Goal: Navigation & Orientation: Find specific page/section

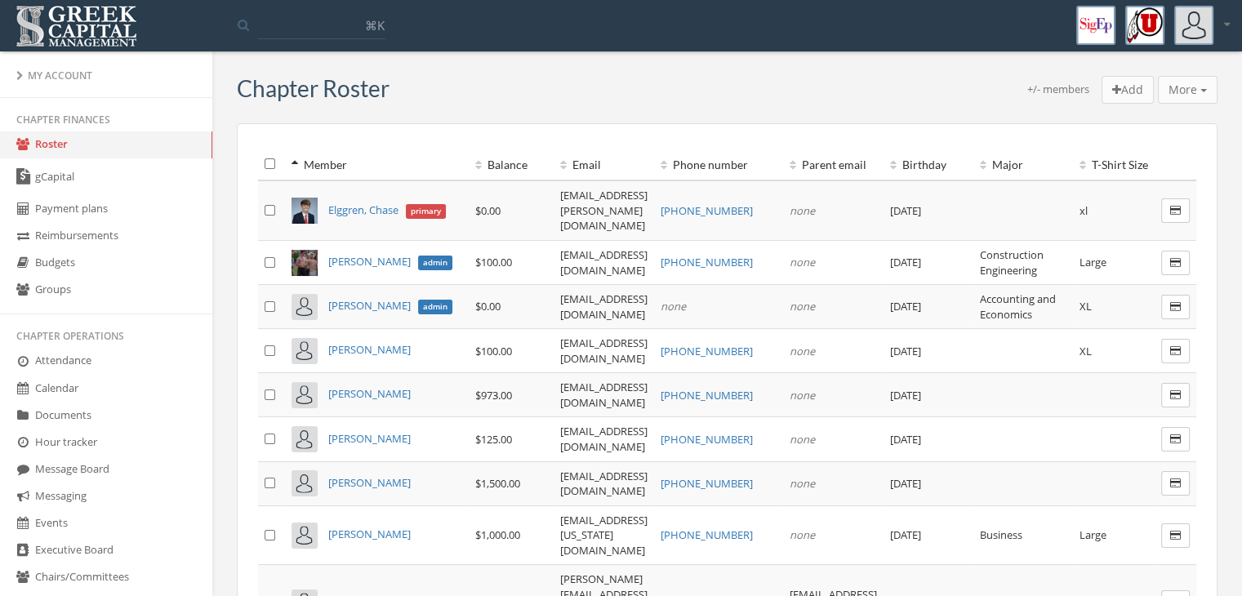
click at [469, 163] on th "Balance" at bounding box center [511, 165] width 85 height 32
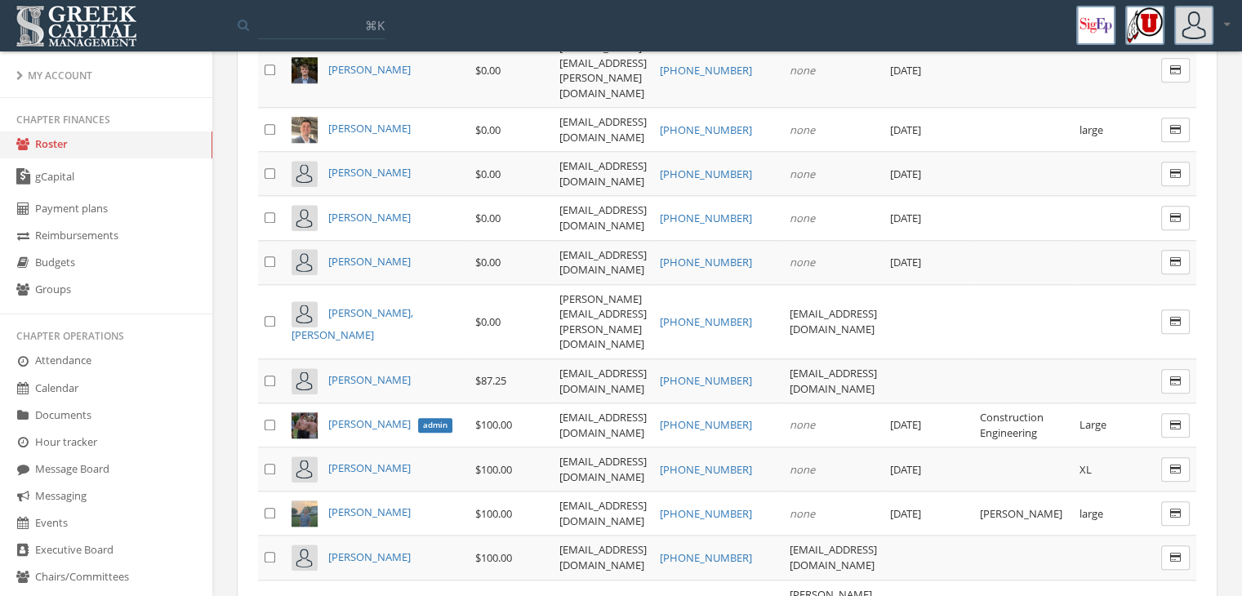
scroll to position [1715, 0]
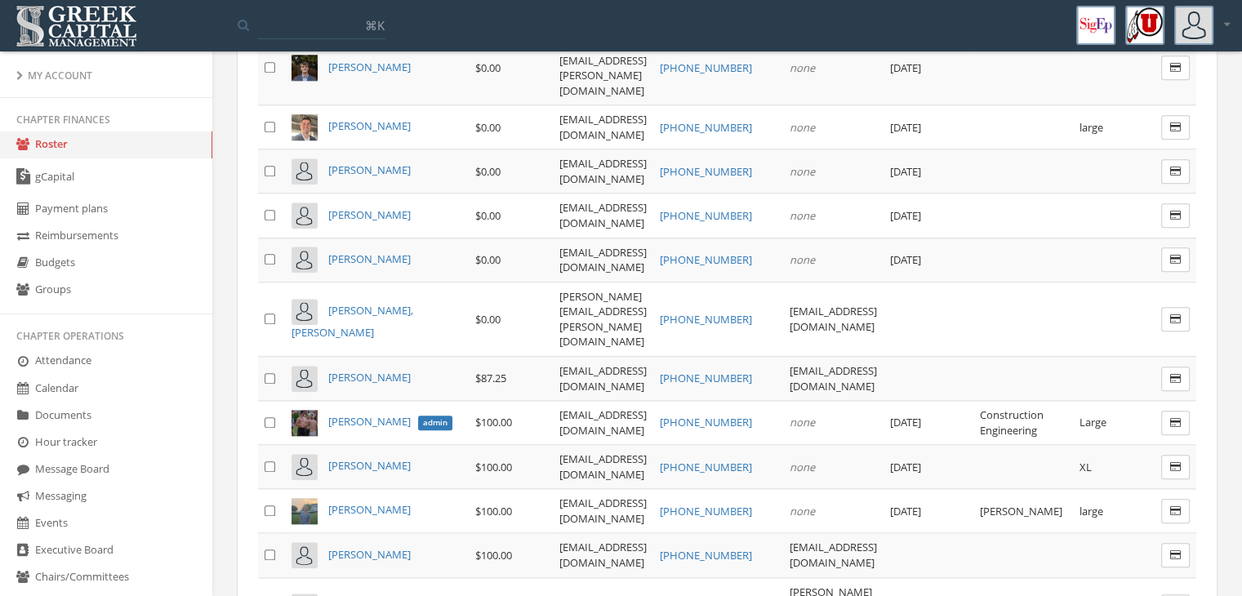
click at [102, 272] on link "Budgets" at bounding box center [106, 263] width 212 height 27
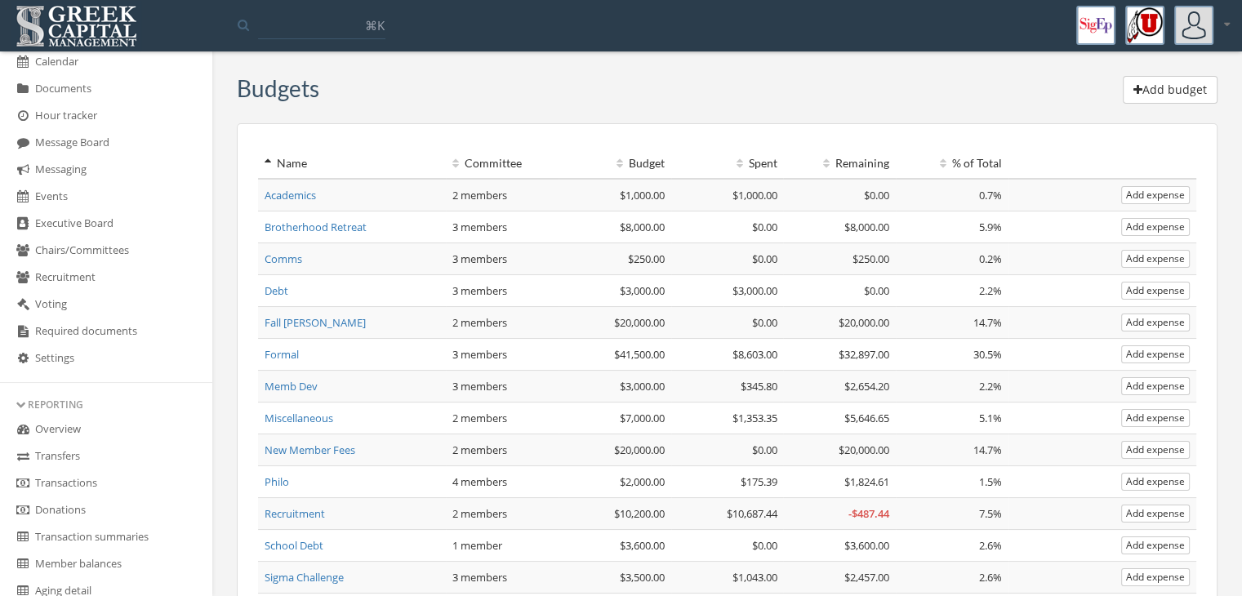
scroll to position [408, 0]
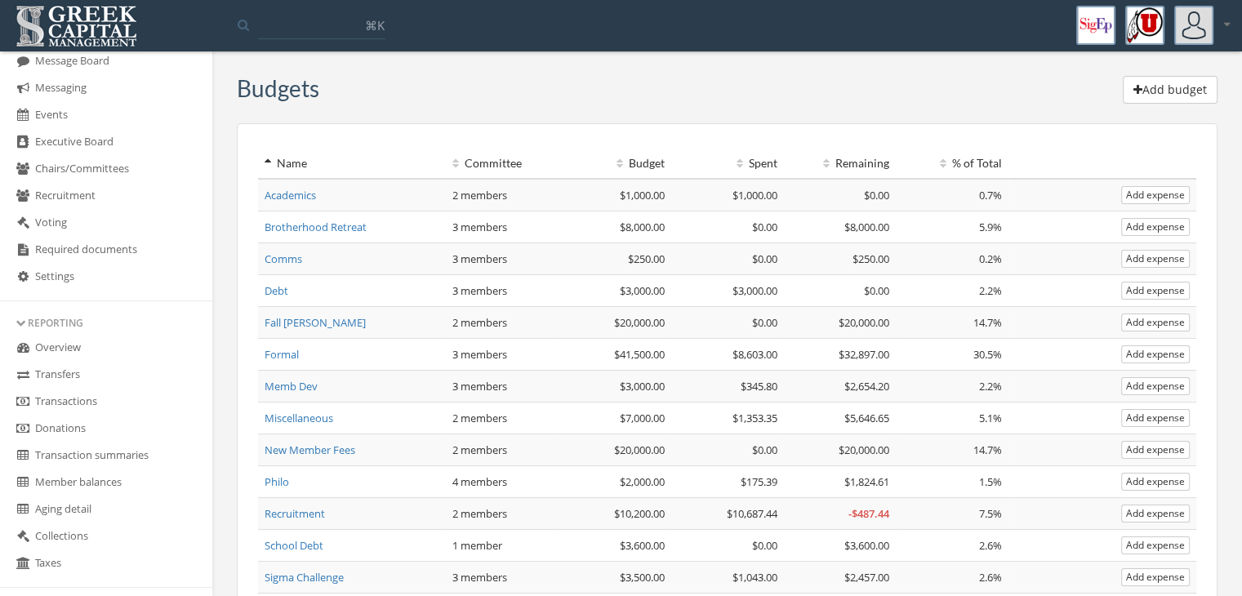
click at [90, 350] on link "Overview" at bounding box center [106, 348] width 212 height 27
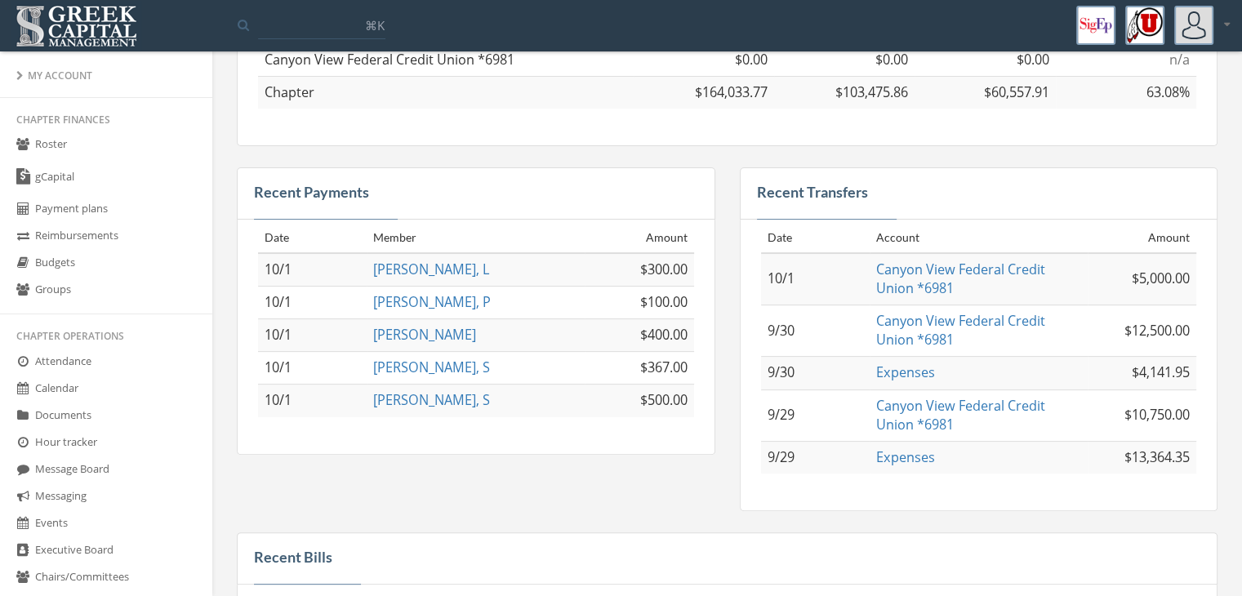
click at [105, 176] on link "gCapital" at bounding box center [106, 177] width 212 height 38
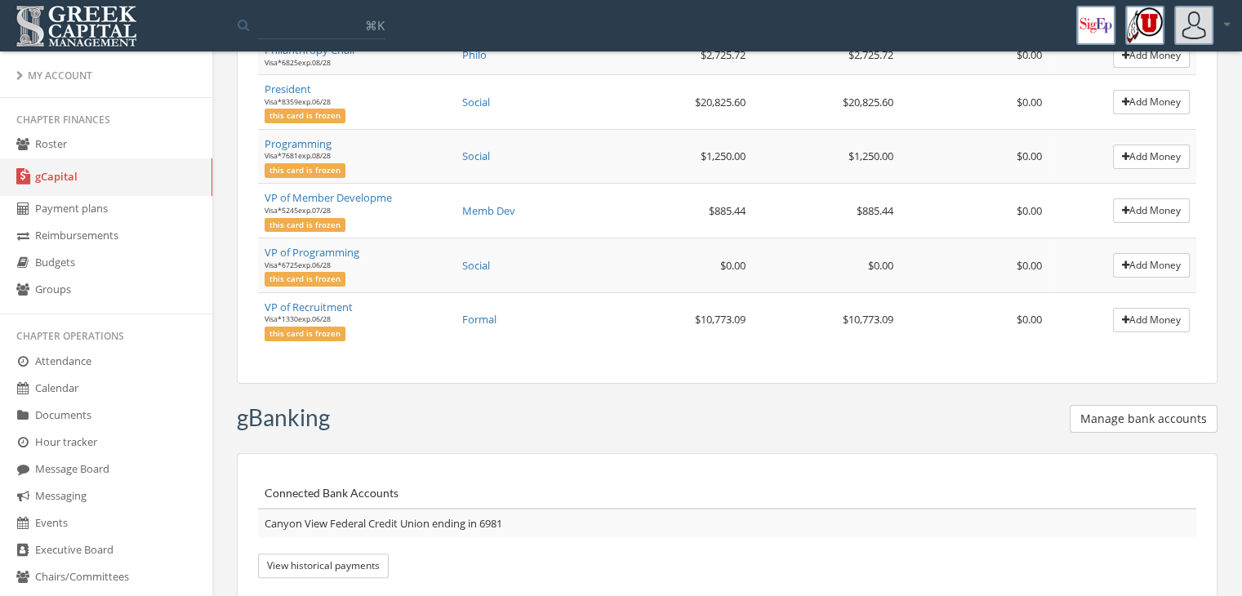
scroll to position [408, 0]
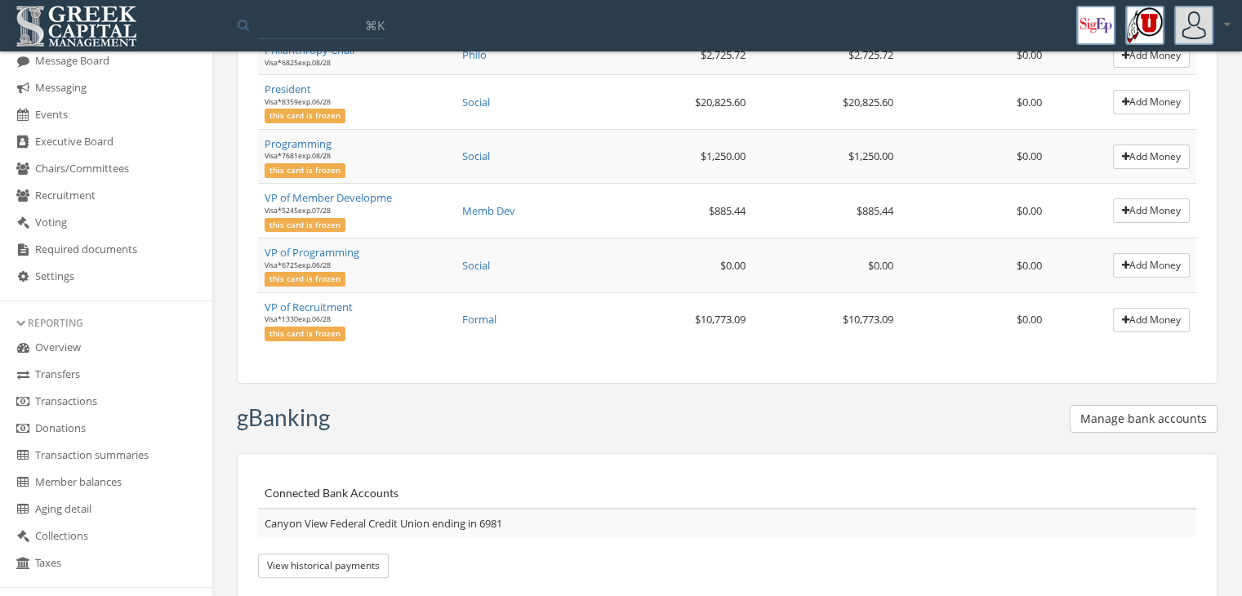
click at [95, 348] on link "Overview" at bounding box center [106, 348] width 212 height 27
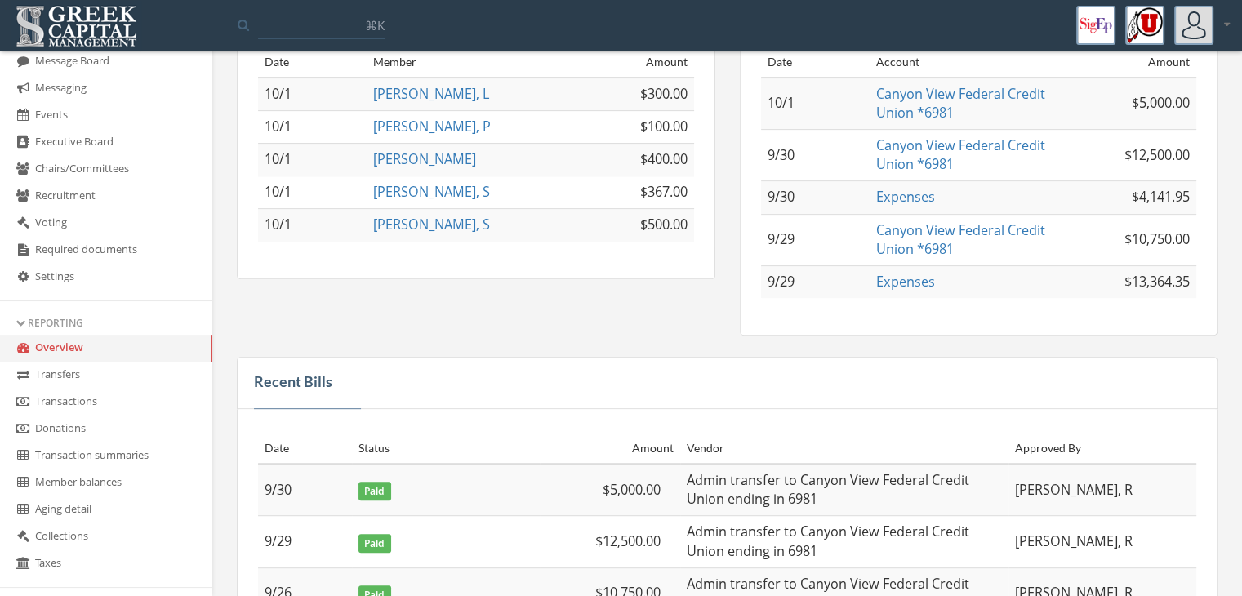
scroll to position [490, 0]
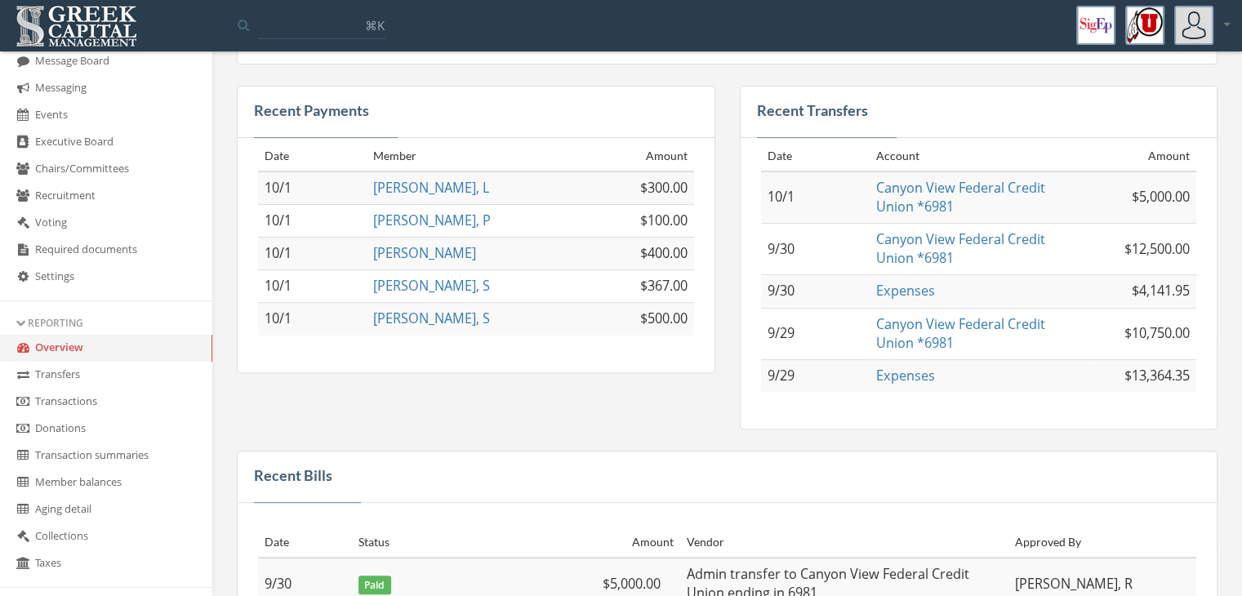
click at [123, 408] on link "Transactions" at bounding box center [106, 402] width 212 height 27
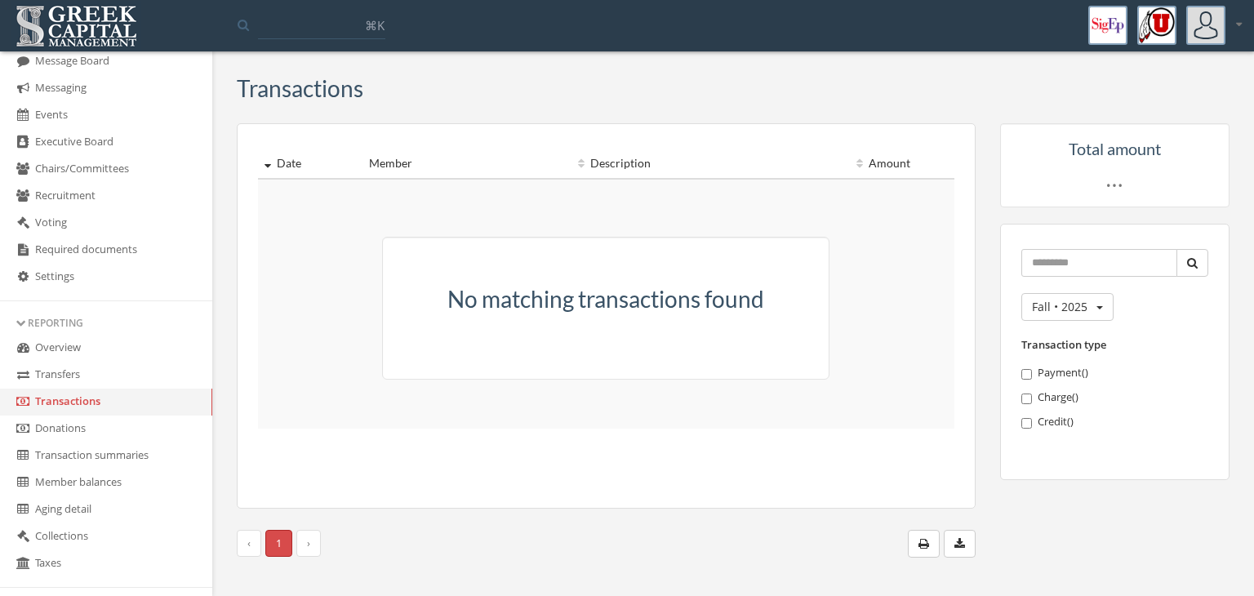
click at [118, 422] on link "Donations" at bounding box center [106, 429] width 212 height 27
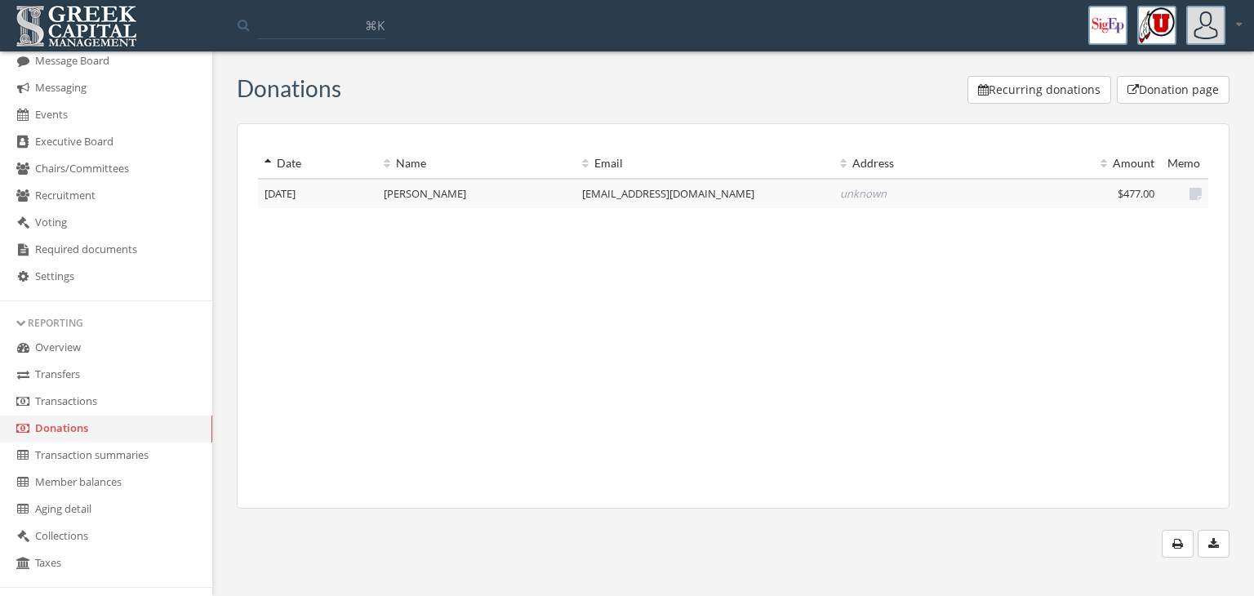
click at [57, 384] on link "Transfers" at bounding box center [106, 375] width 212 height 27
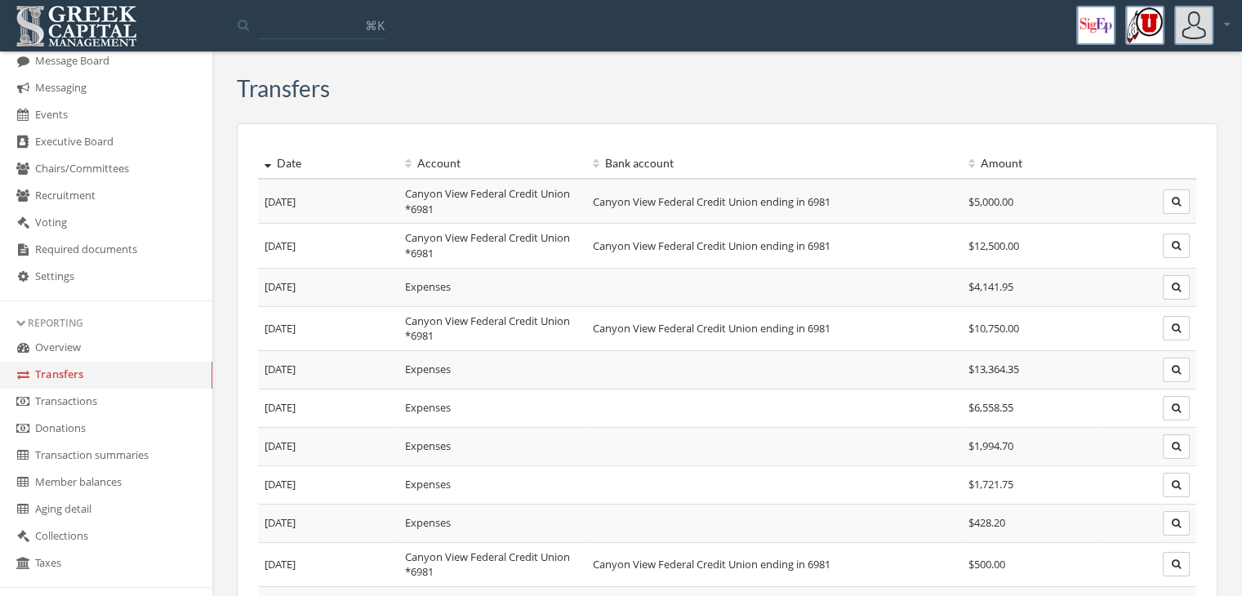
click at [57, 401] on link "Transactions" at bounding box center [106, 402] width 212 height 27
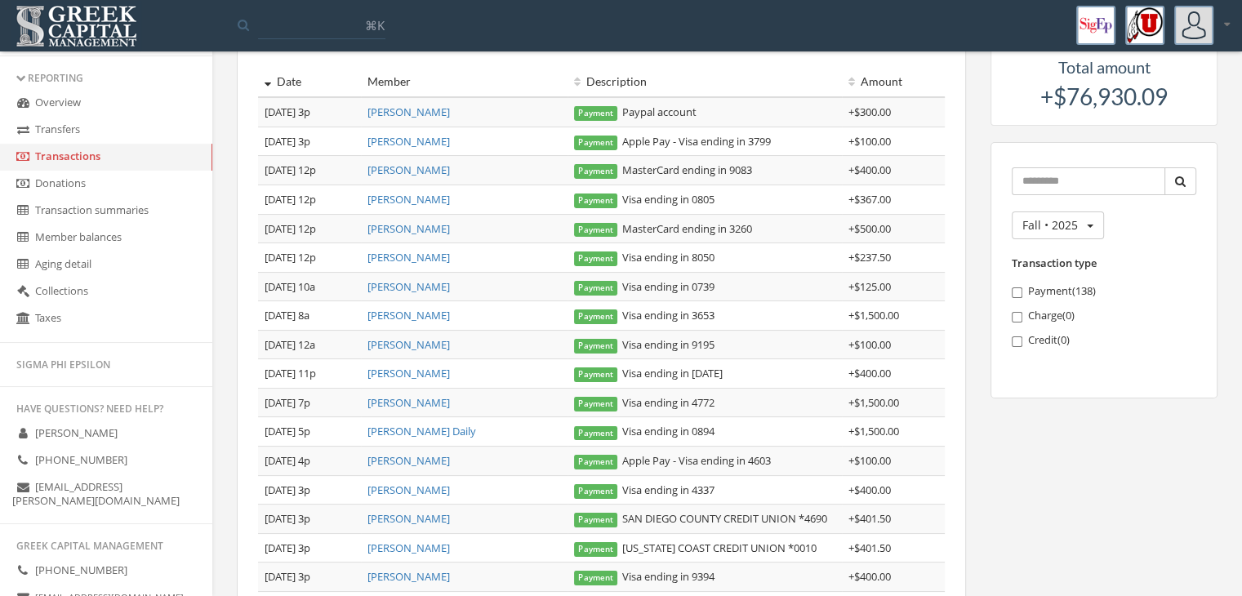
scroll to position [759, 0]
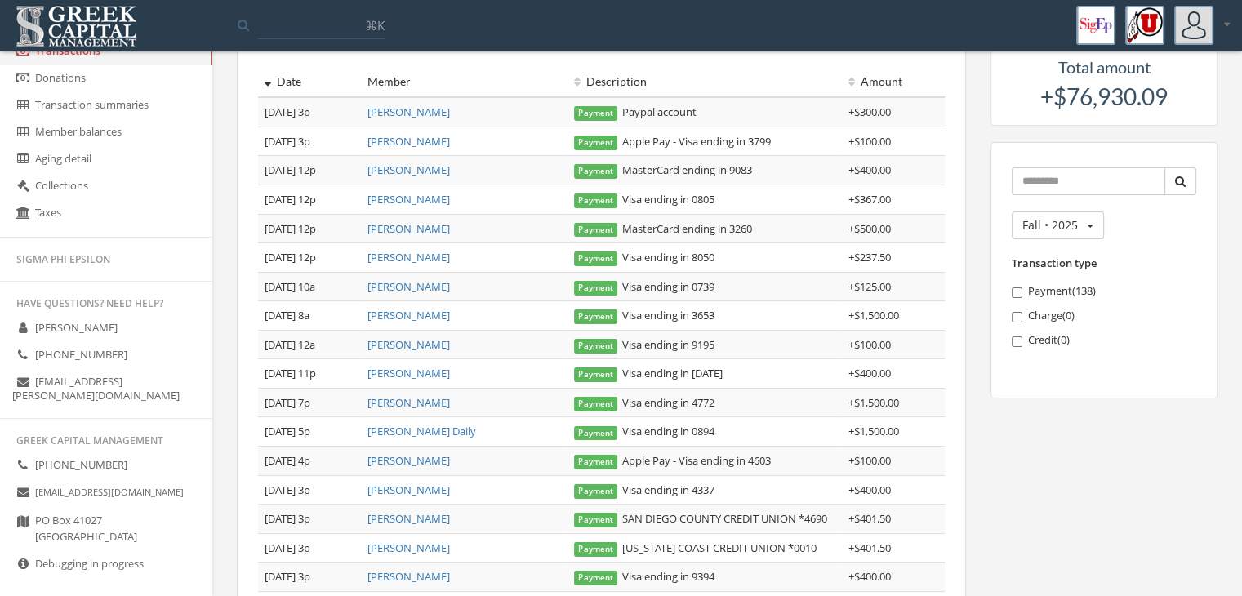
click at [96, 551] on link "Debugging in progress" at bounding box center [106, 564] width 212 height 27
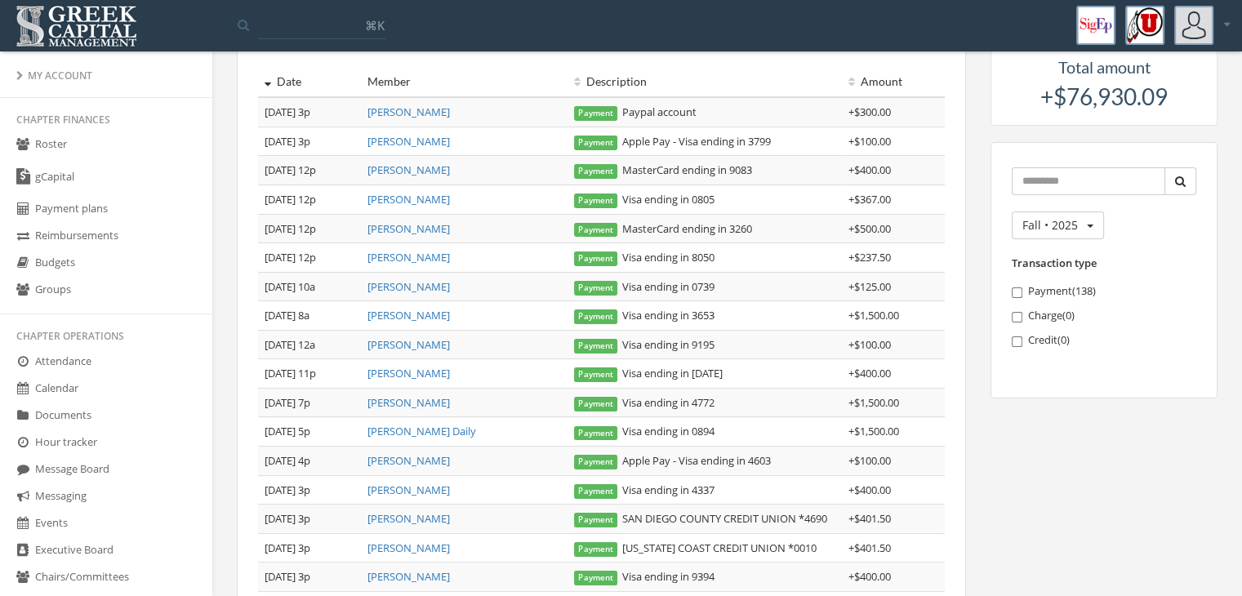
click at [118, 149] on link "Roster" at bounding box center [106, 144] width 212 height 27
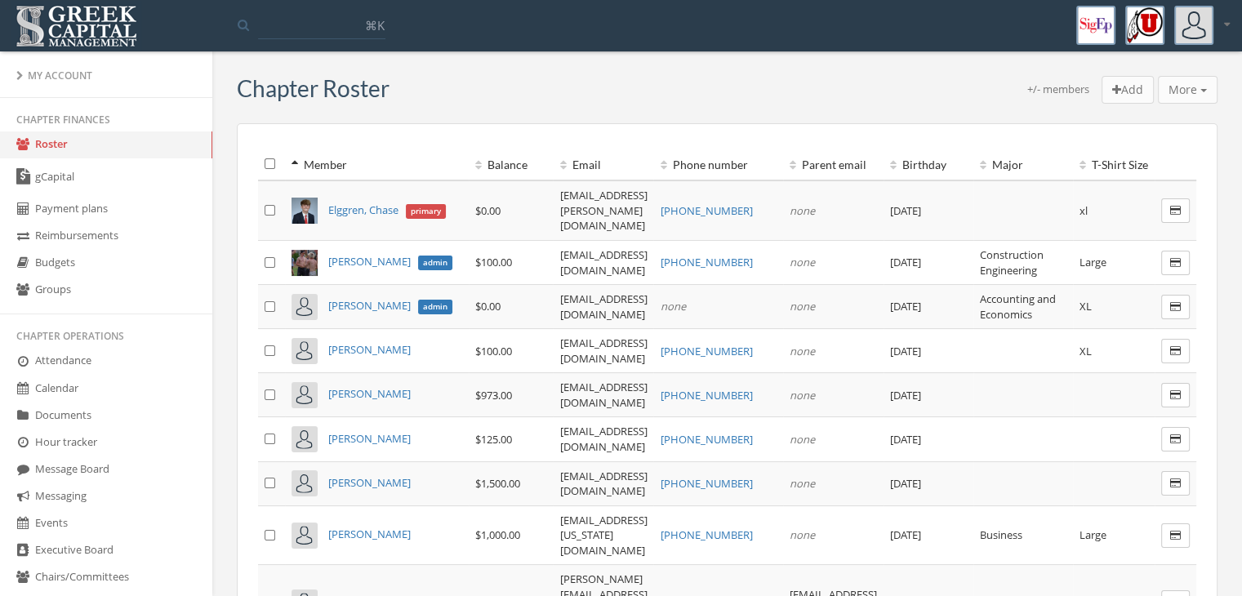
click at [75, 158] on link "gCapital" at bounding box center [106, 177] width 212 height 38
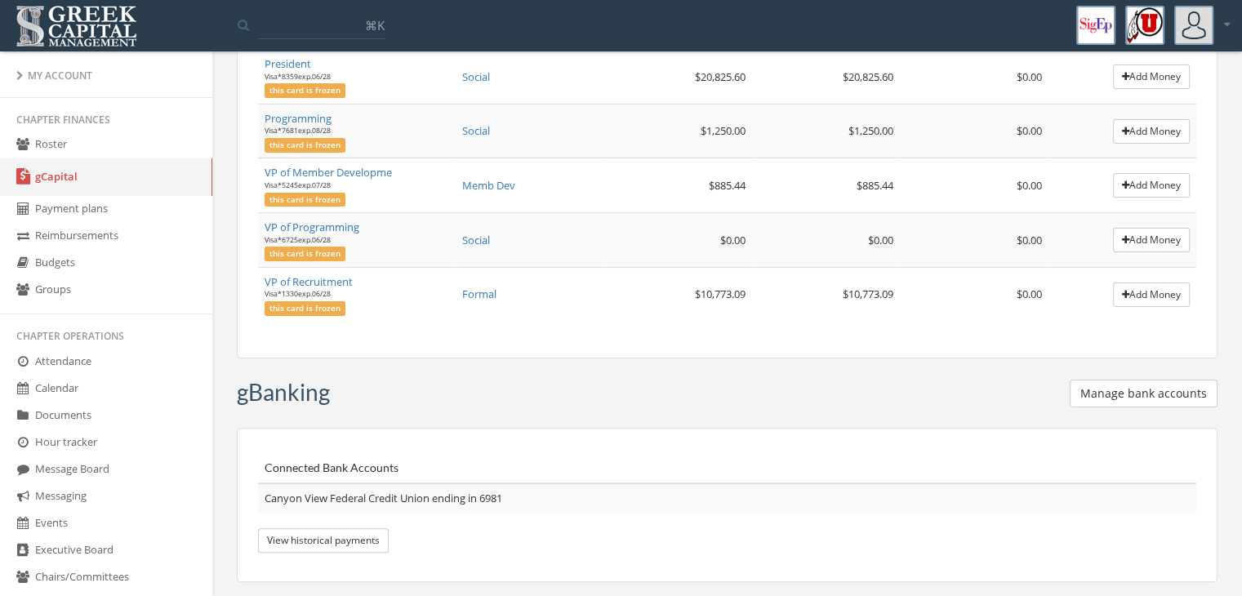
scroll to position [356, 0]
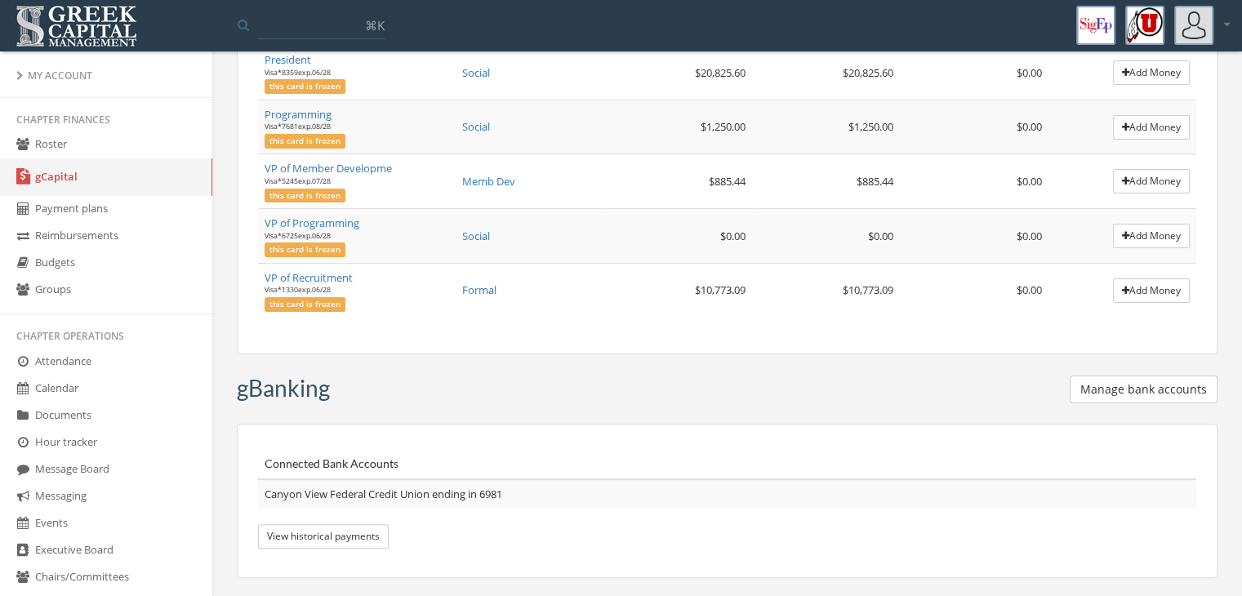
click at [82, 204] on link "Payment plans" at bounding box center [106, 209] width 212 height 27
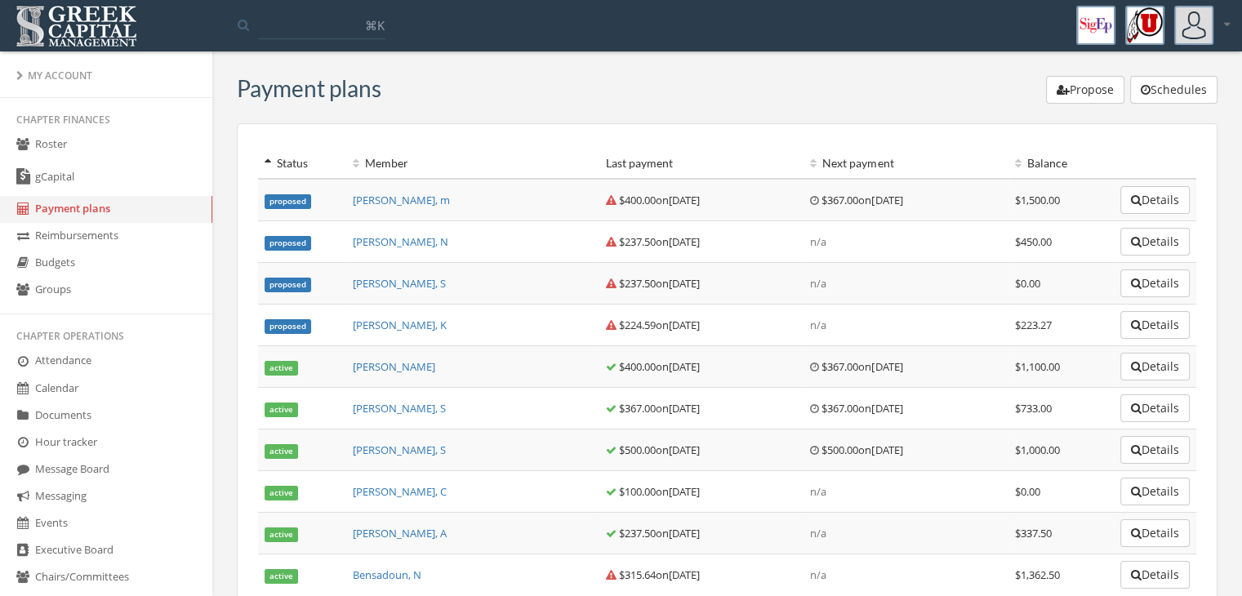
click at [75, 230] on link "Reimbursements" at bounding box center [106, 236] width 212 height 27
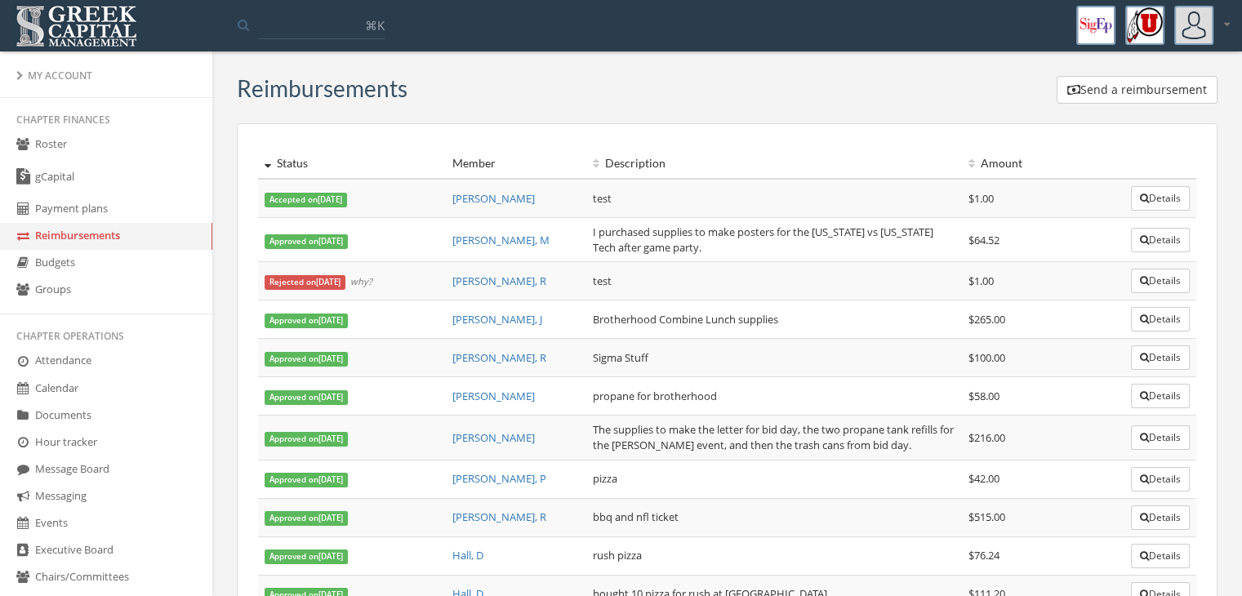
click at [71, 216] on link "Payment plans" at bounding box center [106, 209] width 212 height 27
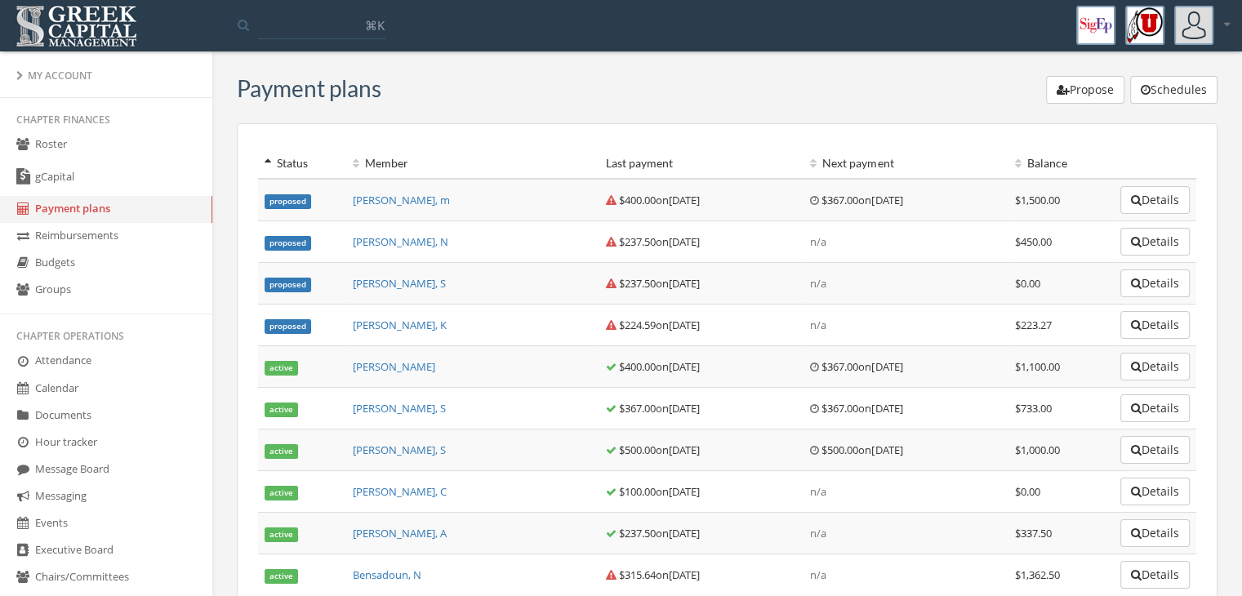
click at [1162, 294] on button "Details" at bounding box center [1154, 283] width 69 height 28
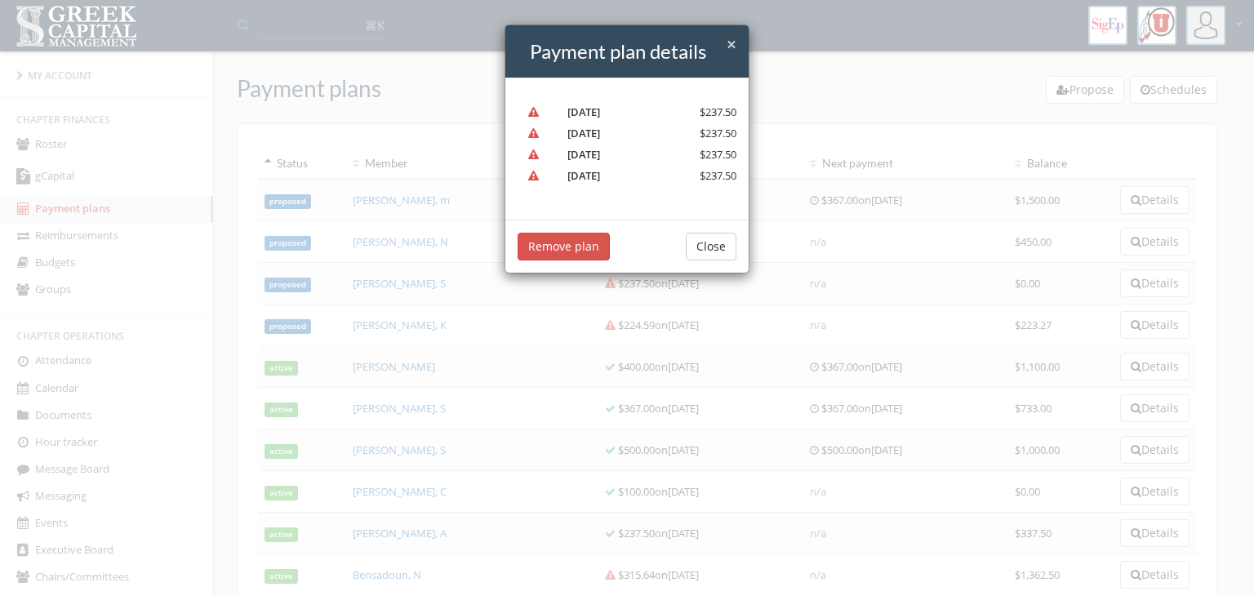
click at [566, 246] on button "Remove plan" at bounding box center [564, 247] width 92 height 28
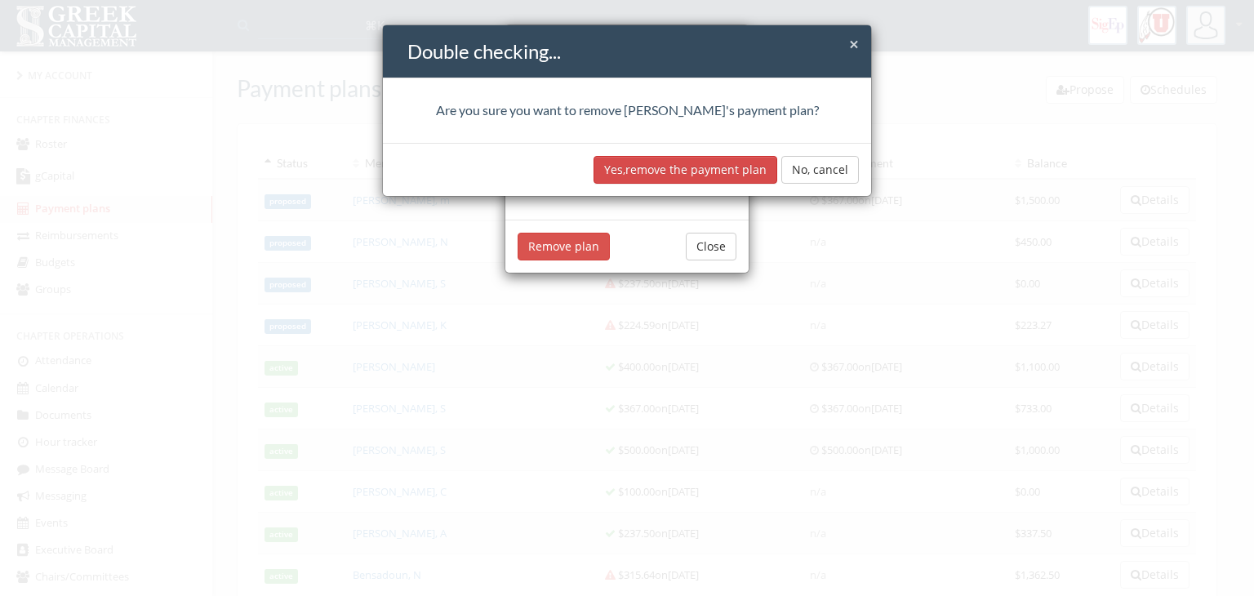
click at [666, 172] on button "Yes, remove the payment plan" at bounding box center [686, 170] width 184 height 28
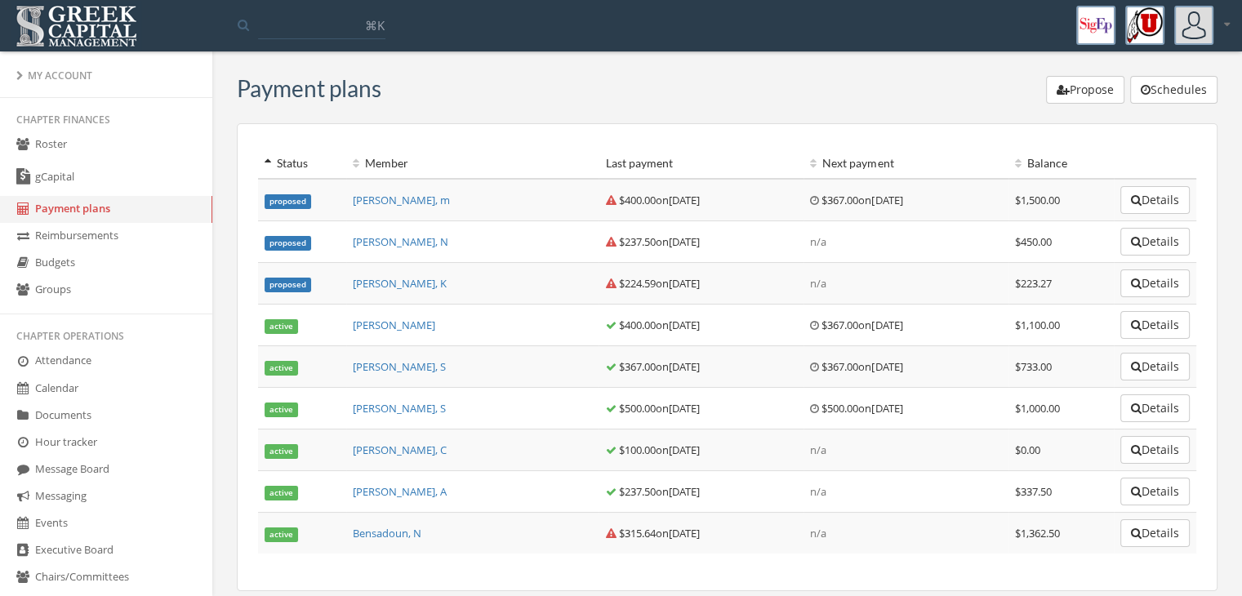
click at [117, 145] on link "Roster" at bounding box center [106, 144] width 212 height 27
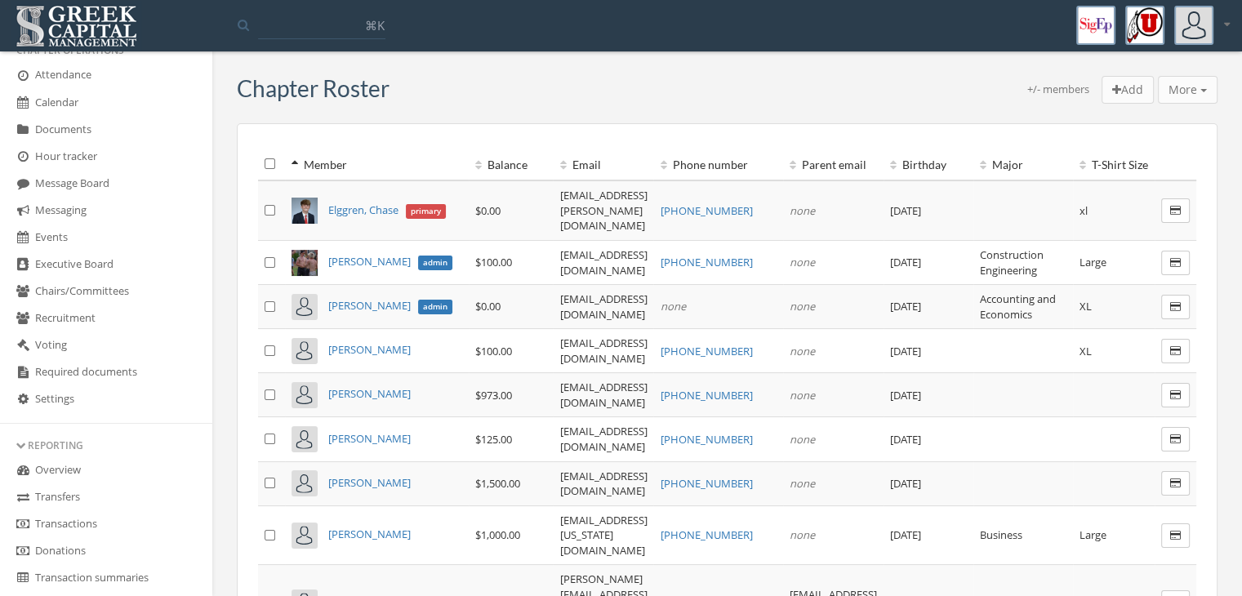
scroll to position [163, 0]
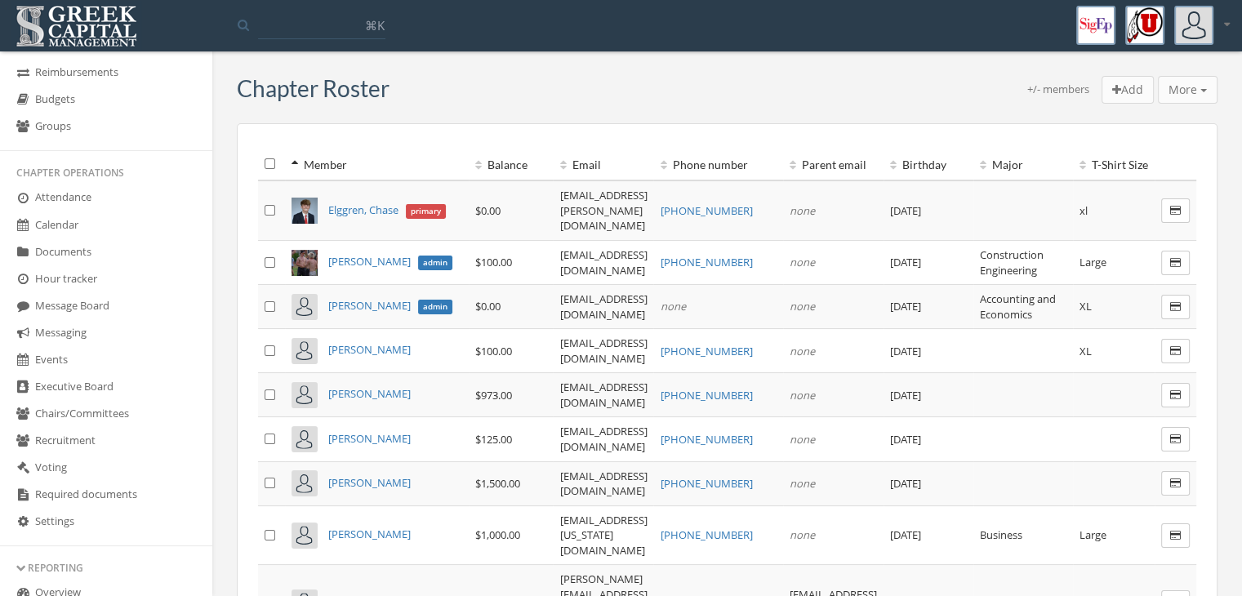
click at [72, 93] on link "Budgets" at bounding box center [106, 100] width 212 height 27
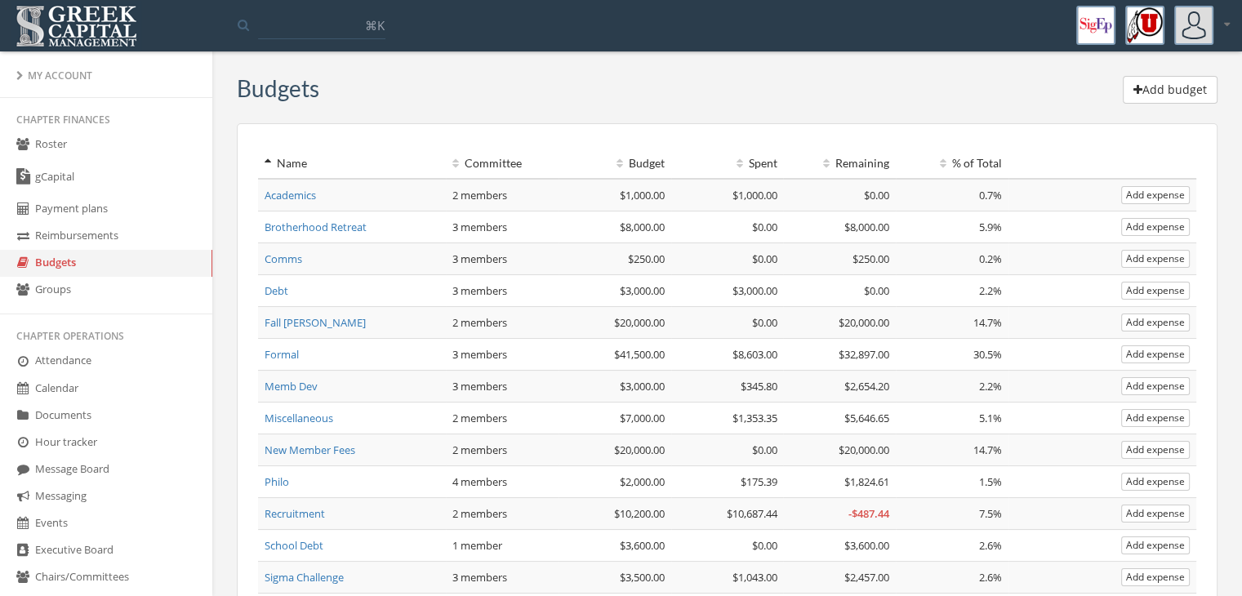
click at [71, 154] on link "Roster" at bounding box center [106, 144] width 212 height 27
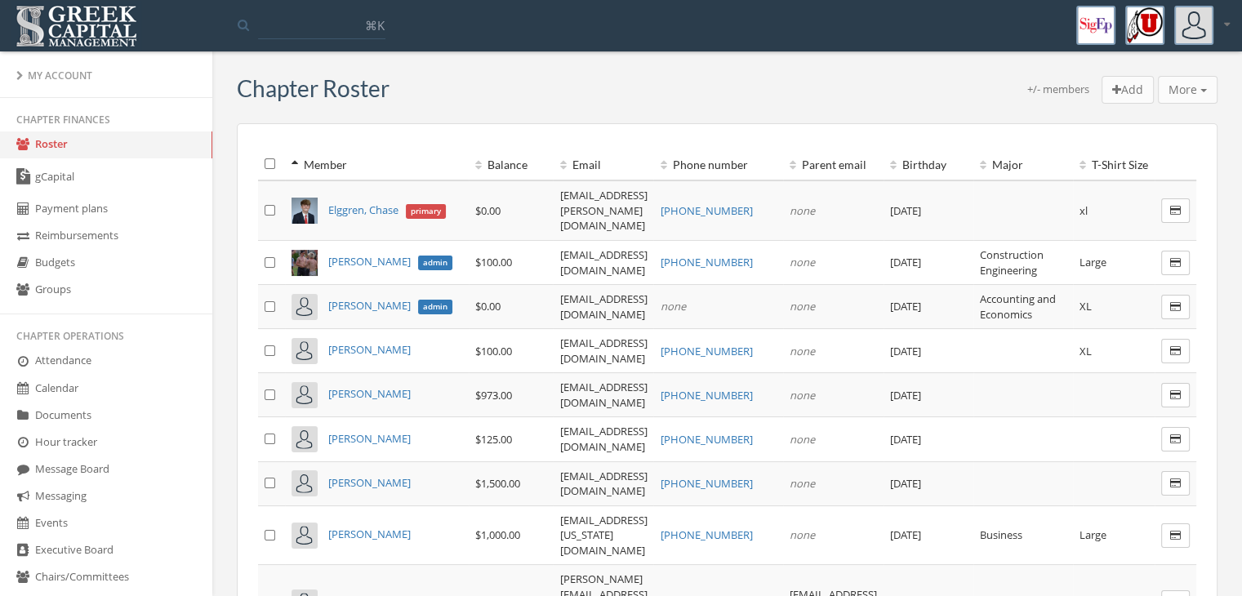
click at [341, 33] on input at bounding box center [321, 24] width 127 height 29
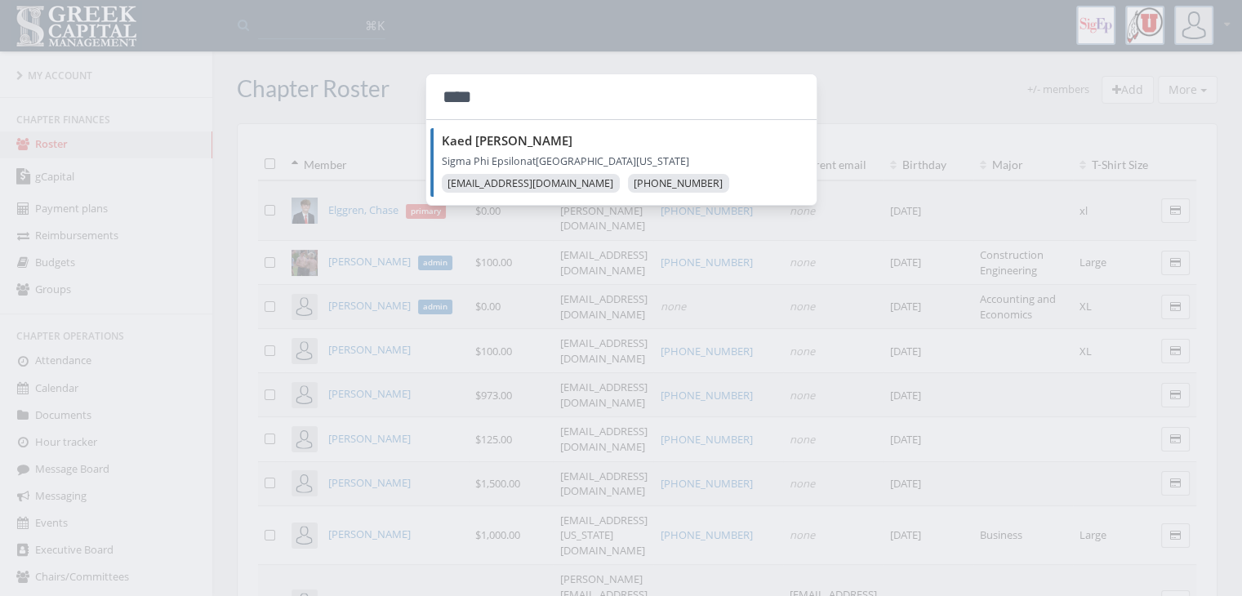
type input "****"
click at [594, 124] on div "**** Kaed [PERSON_NAME] Sigma Phi Epsilon at [GEOGRAPHIC_DATA][US_STATE] [EMAIL…" at bounding box center [621, 139] width 392 height 132
click at [601, 142] on header "Kaed [PERSON_NAME]" at bounding box center [629, 140] width 375 height 16
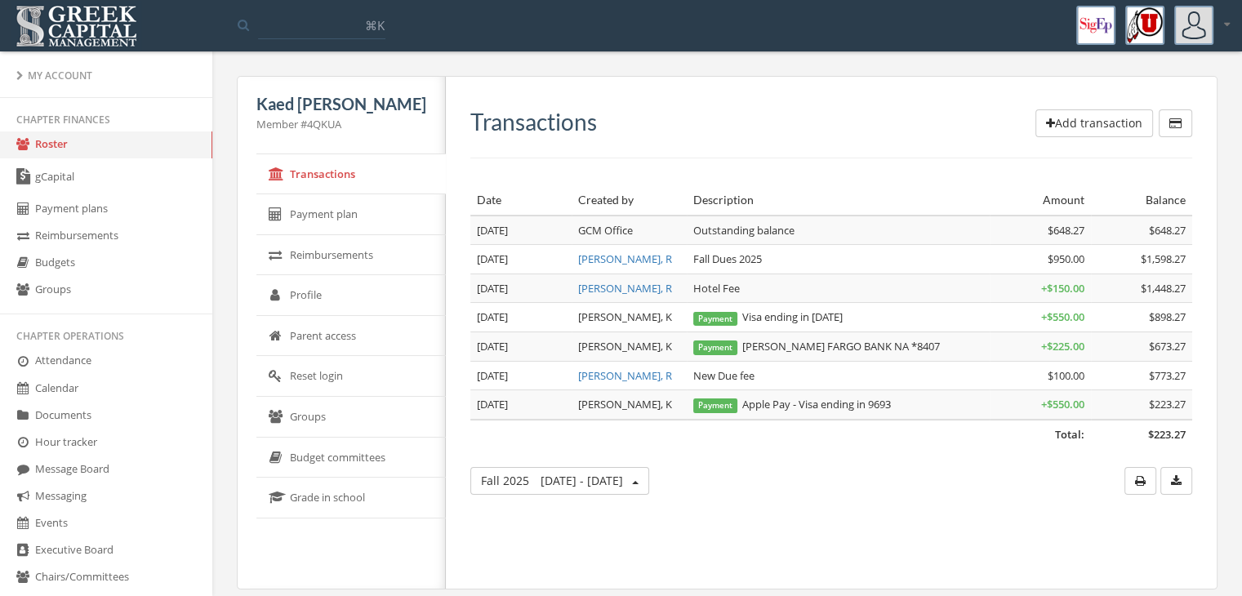
click at [86, 154] on link "Roster" at bounding box center [106, 144] width 212 height 27
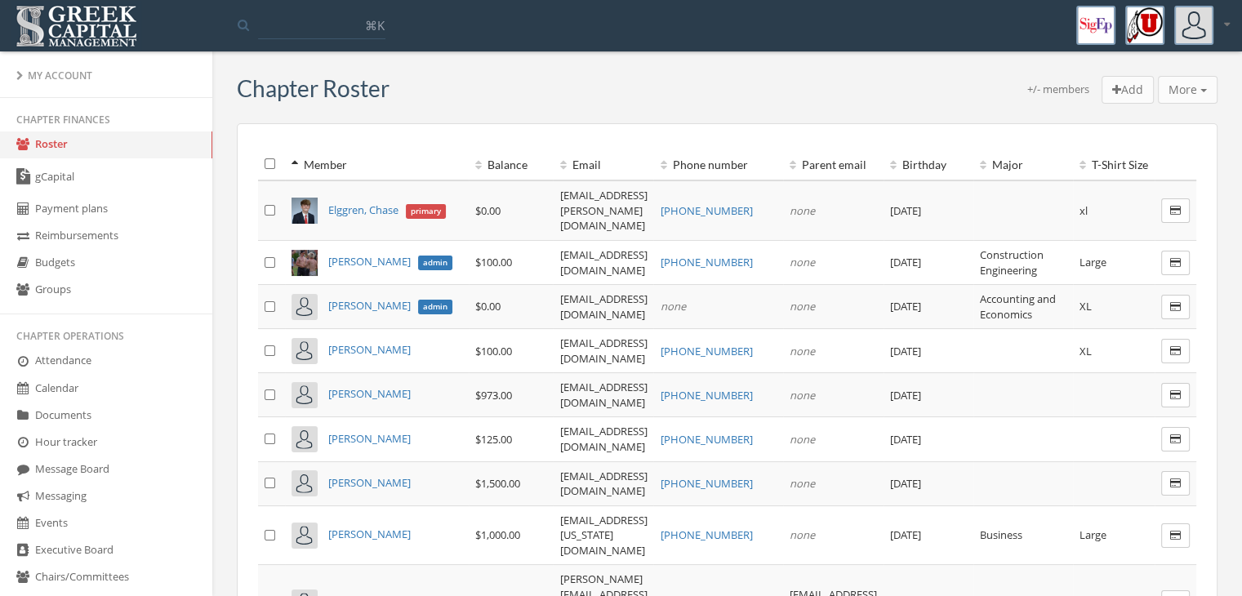
click at [469, 163] on th "Balance" at bounding box center [511, 165] width 85 height 32
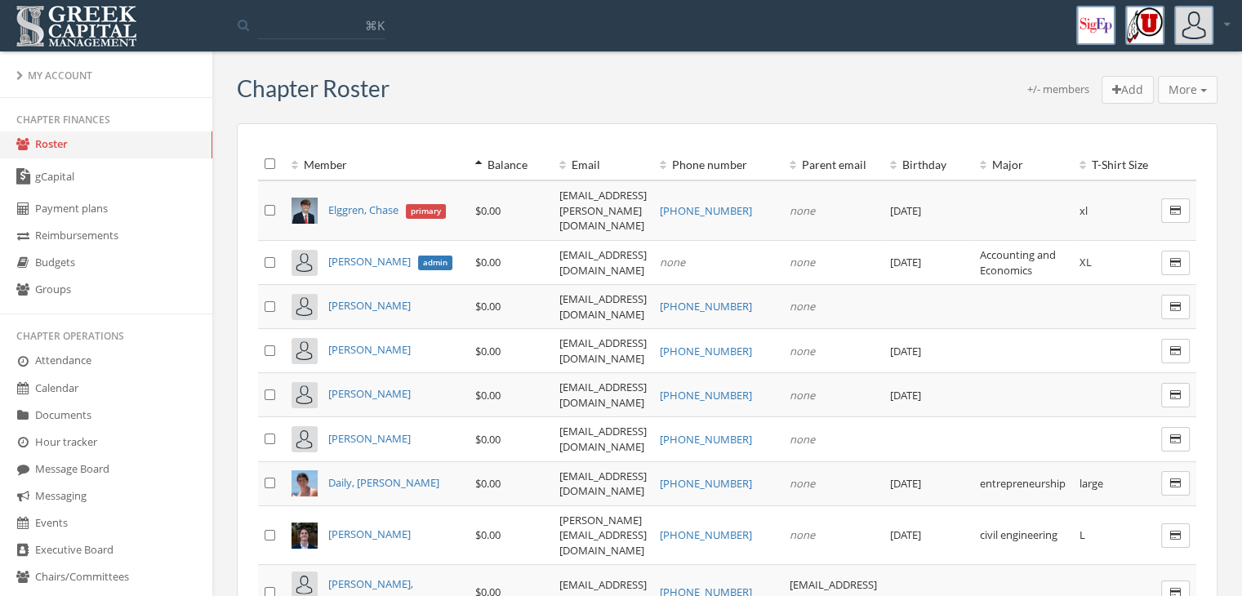
click at [341, 38] on input at bounding box center [321, 24] width 127 height 29
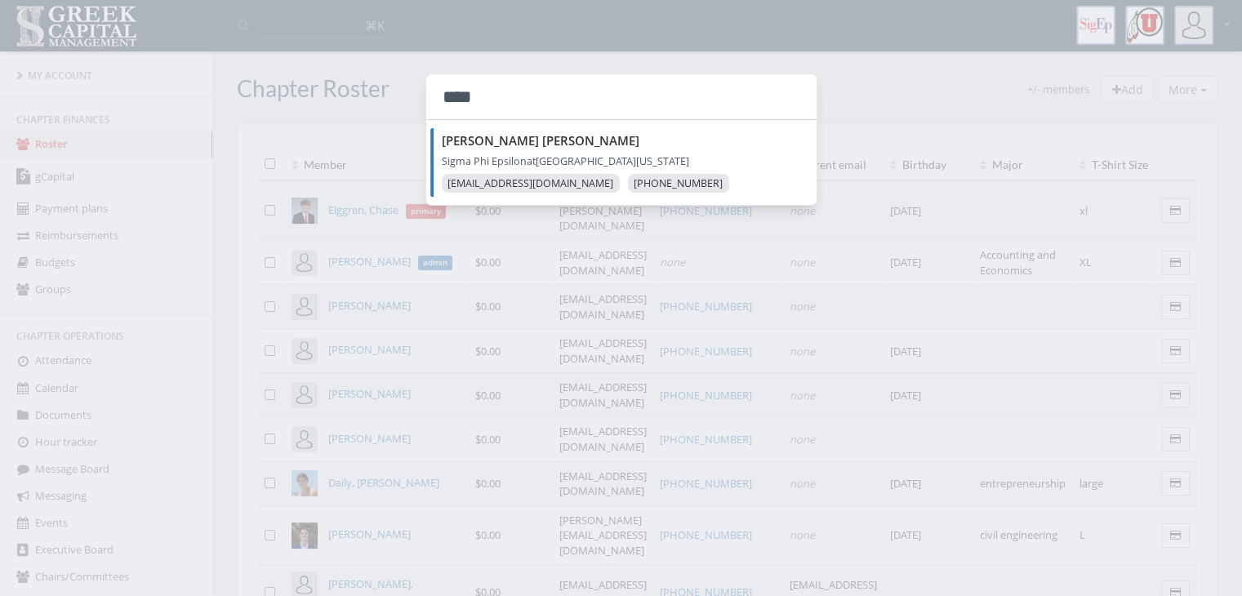
type input "****"
click at [557, 153] on p "Sigma Phi Epsilon at [GEOGRAPHIC_DATA][US_STATE]" at bounding box center [629, 161] width 375 height 17
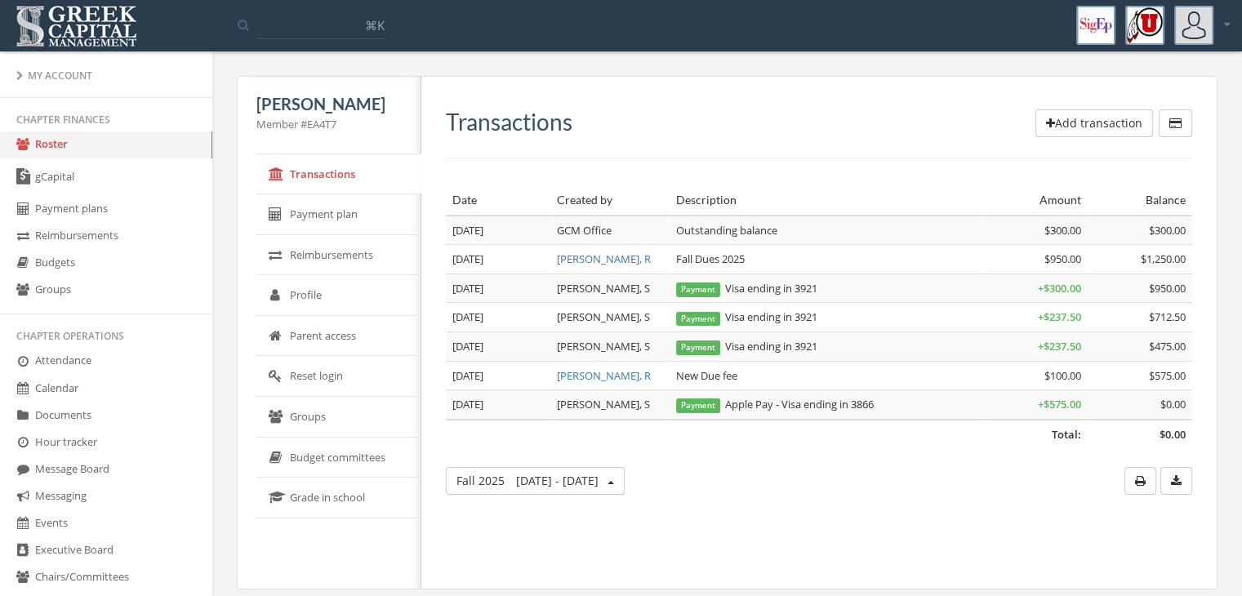
click at [65, 177] on link "gCapital" at bounding box center [106, 177] width 212 height 38
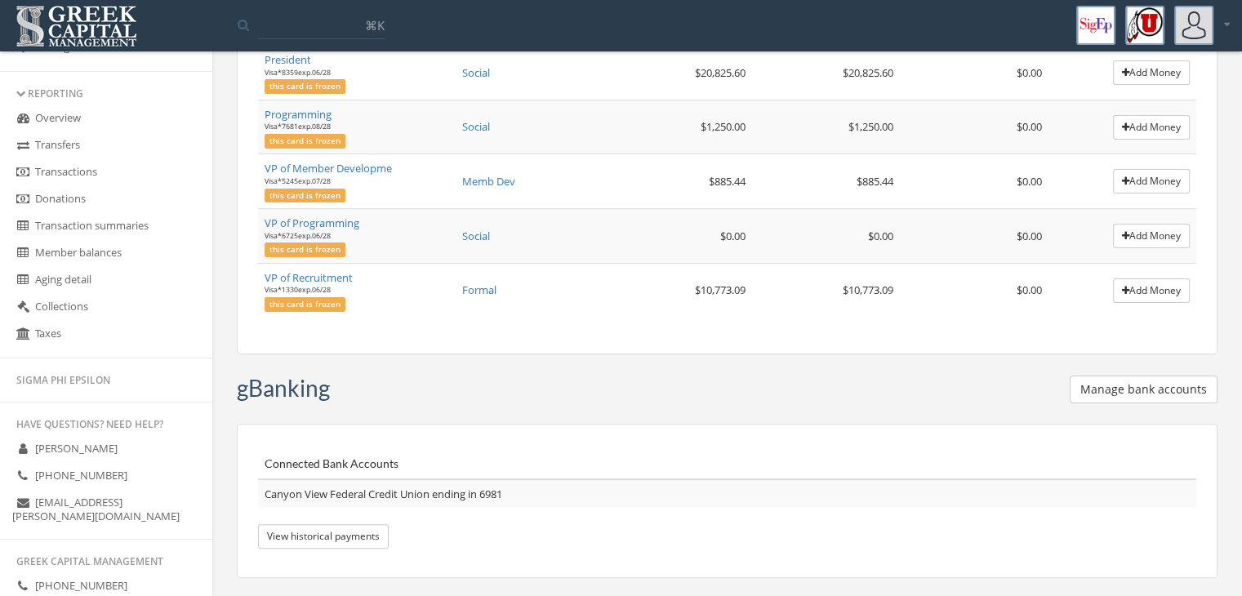
scroll to position [759, 0]
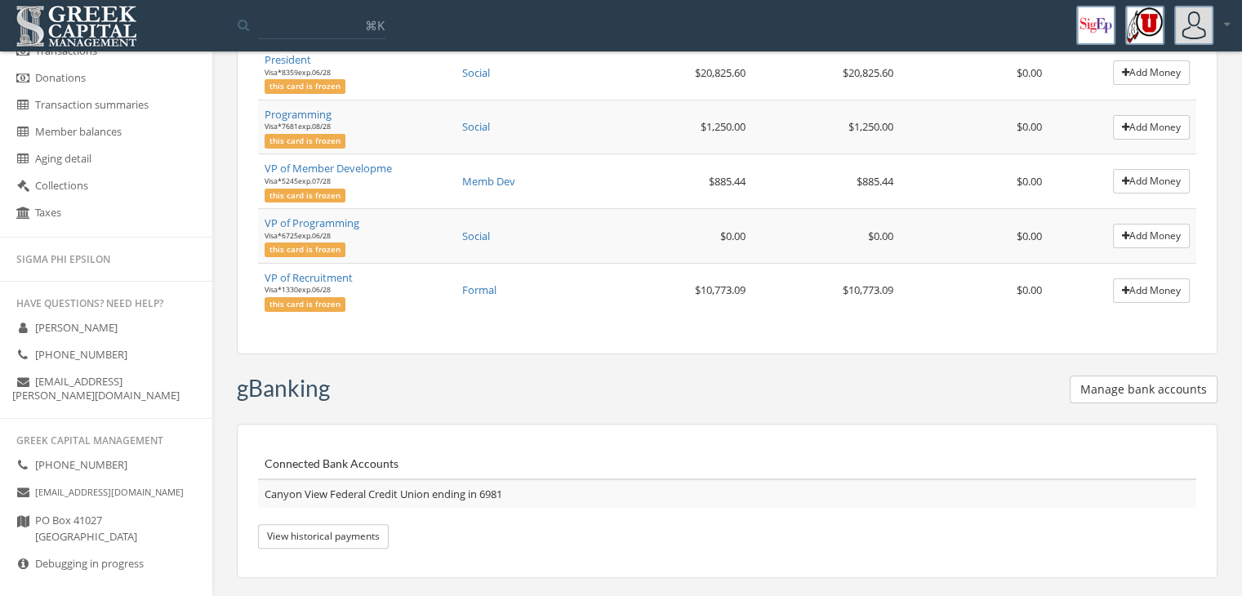
click at [72, 551] on link "Debugging in progress" at bounding box center [106, 564] width 212 height 27
click at [17, 557] on icon at bounding box center [23, 564] width 16 height 14
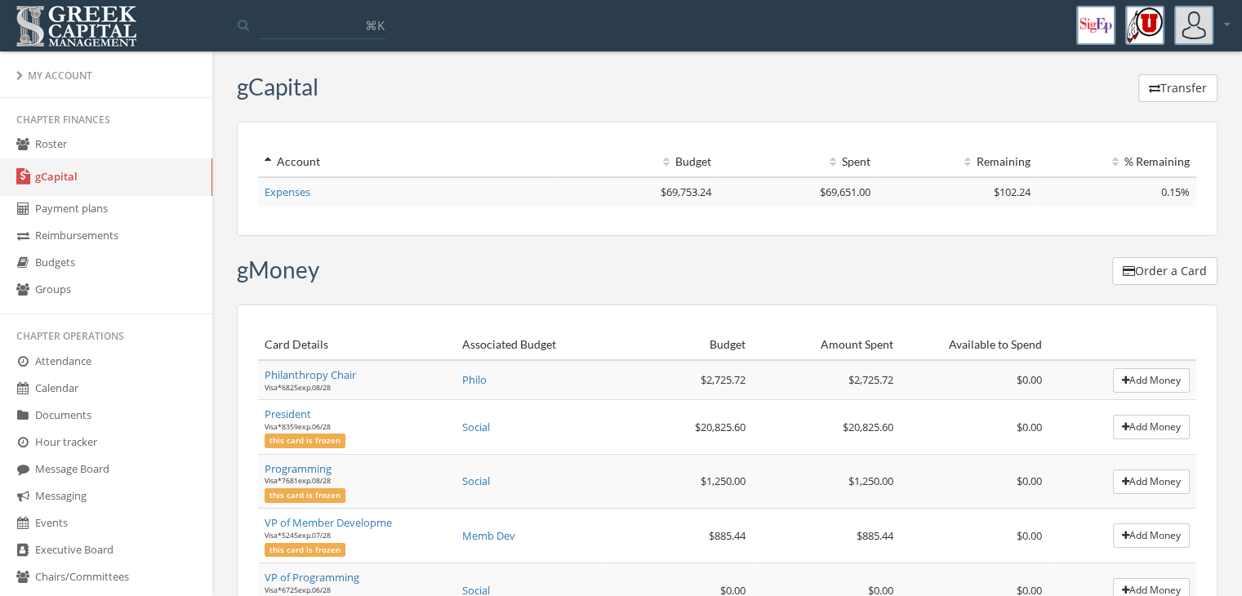
scroll to position [0, 0]
click at [66, 147] on link "Roster" at bounding box center [106, 144] width 212 height 27
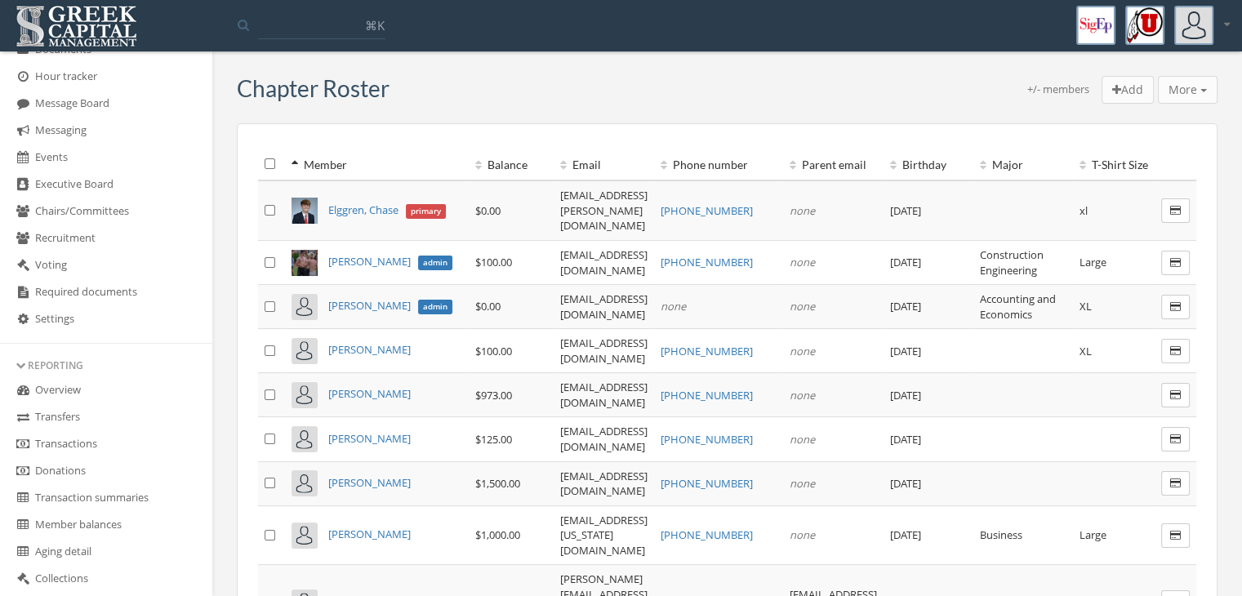
scroll to position [490, 0]
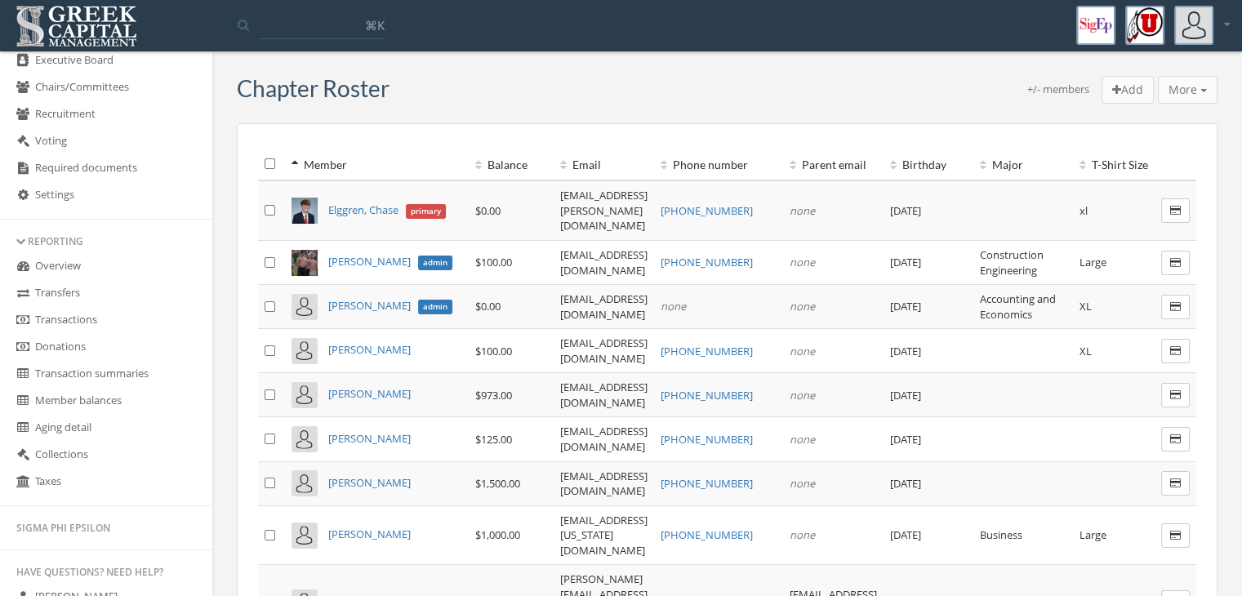
click at [94, 269] on link "Overview" at bounding box center [106, 266] width 212 height 27
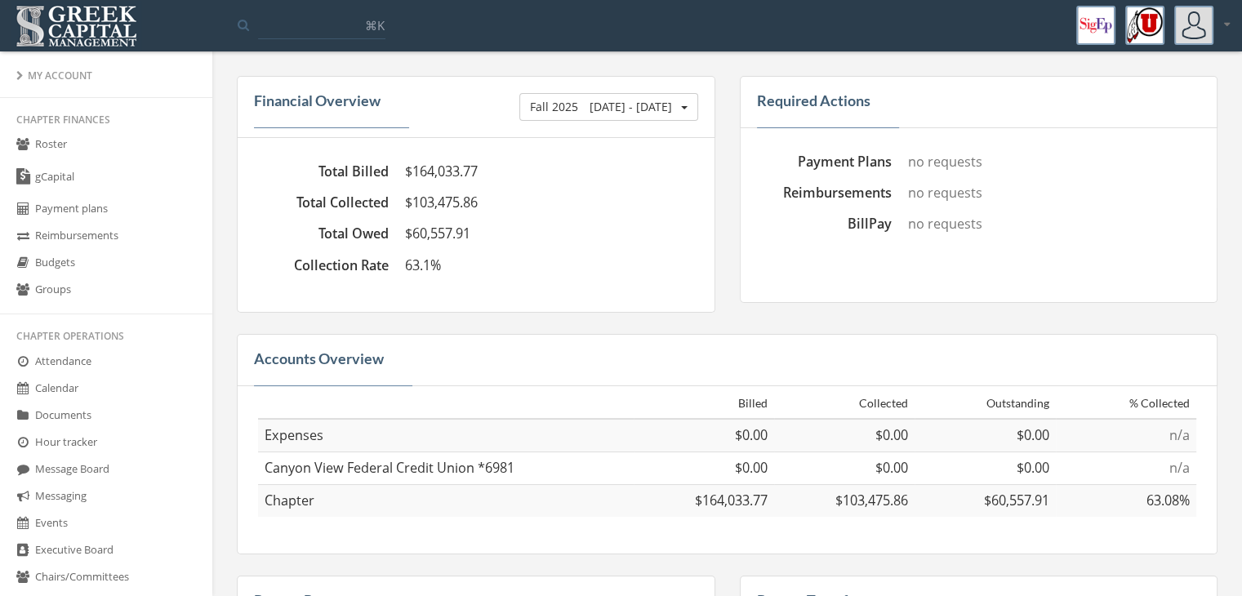
click at [105, 142] on link "Roster" at bounding box center [106, 144] width 212 height 27
